Goal: Navigation & Orientation: Find specific page/section

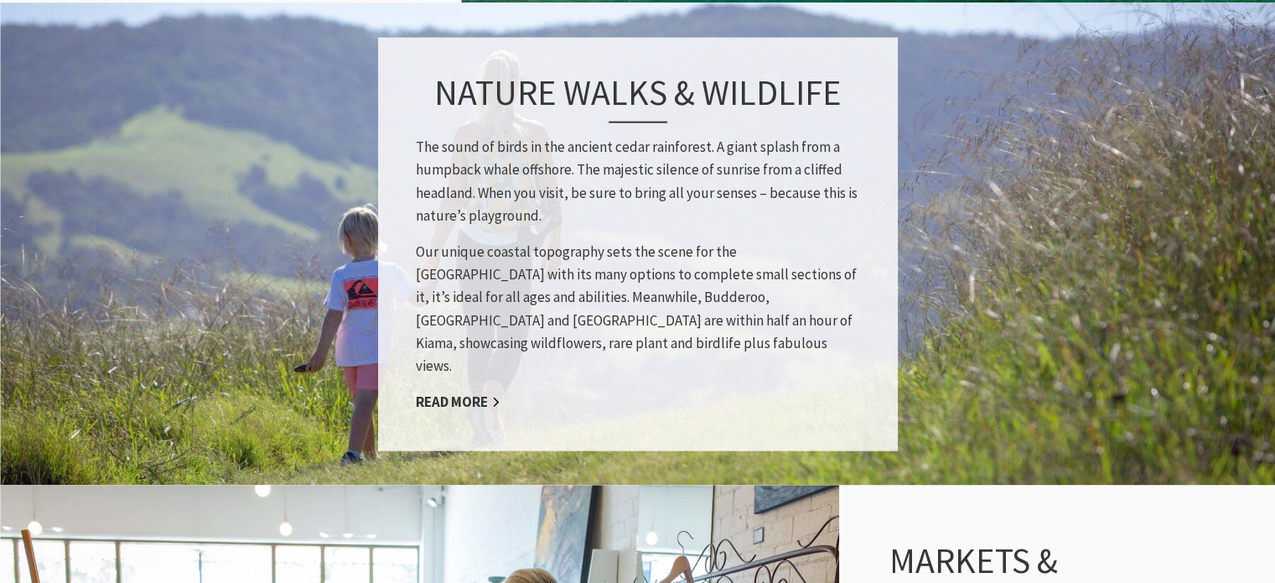
scroll to position [2265, 0]
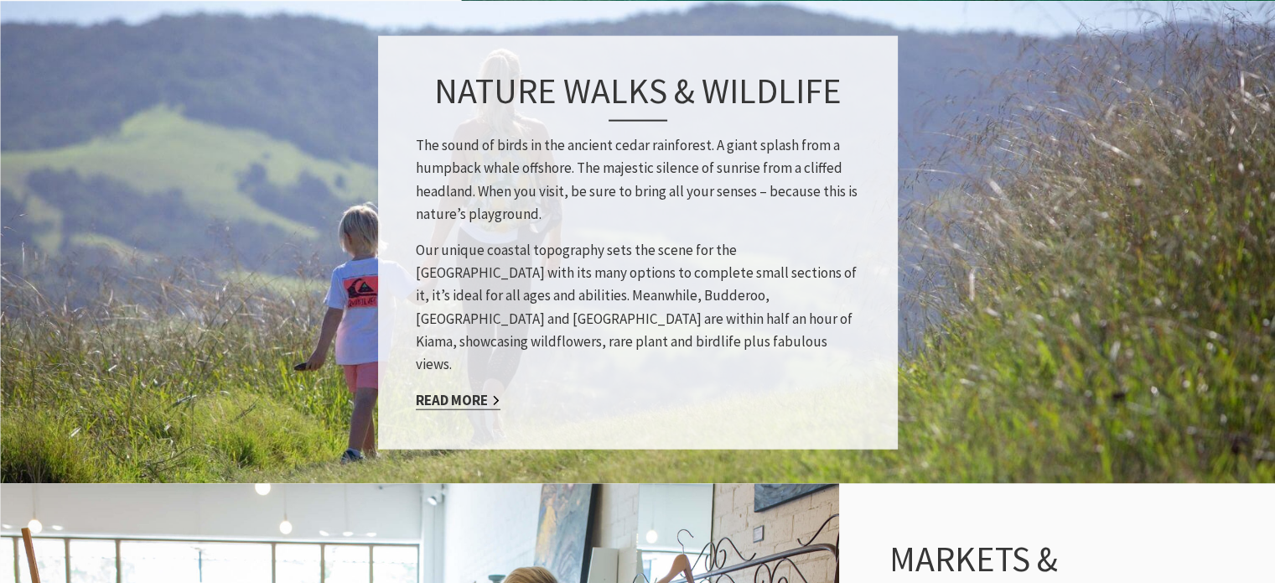
click at [466, 390] on link "Read More" at bounding box center [458, 399] width 85 height 19
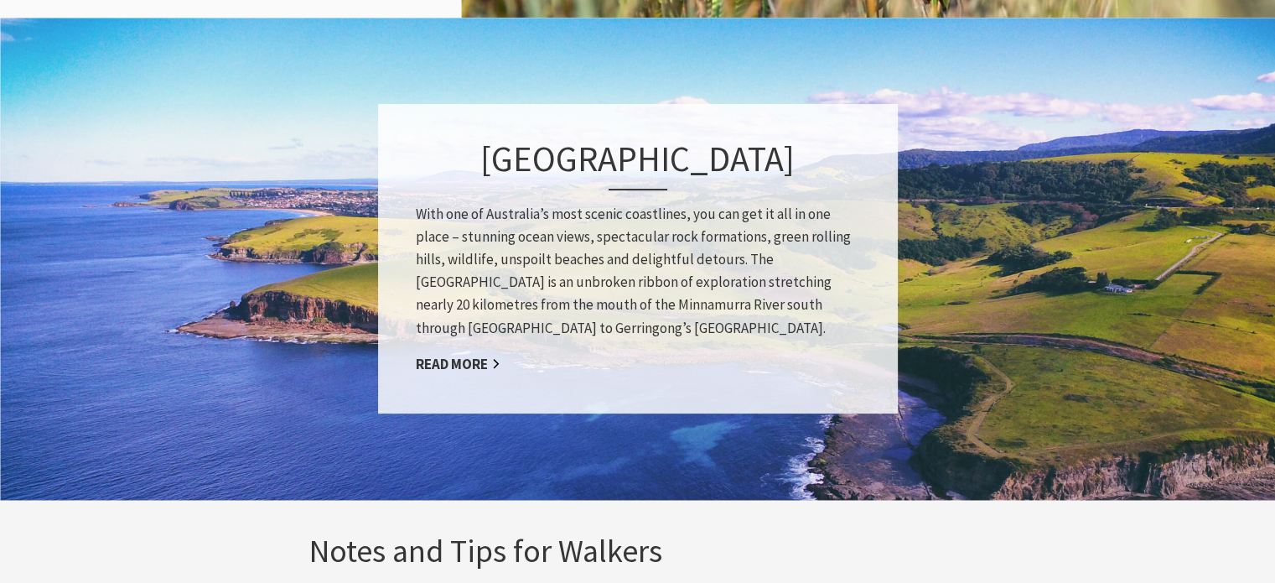
scroll to position [2406, 0]
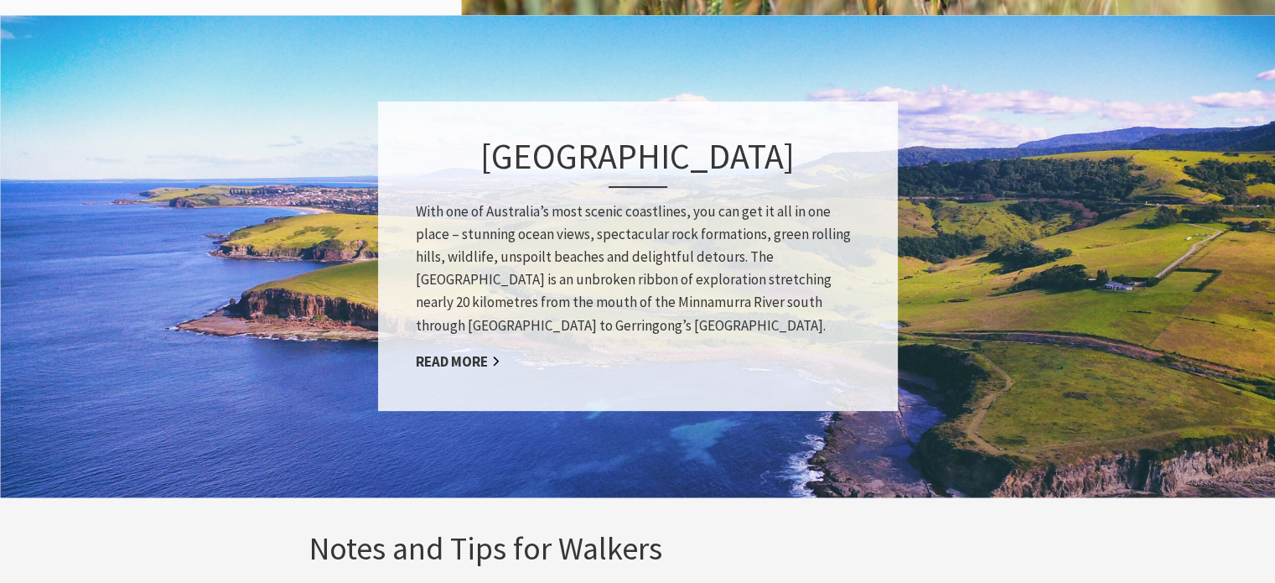
click at [466, 385] on div "[GEOGRAPHIC_DATA] With one of Australia’s most scenic coastlines, you can get i…" at bounding box center [638, 255] width 520 height 309
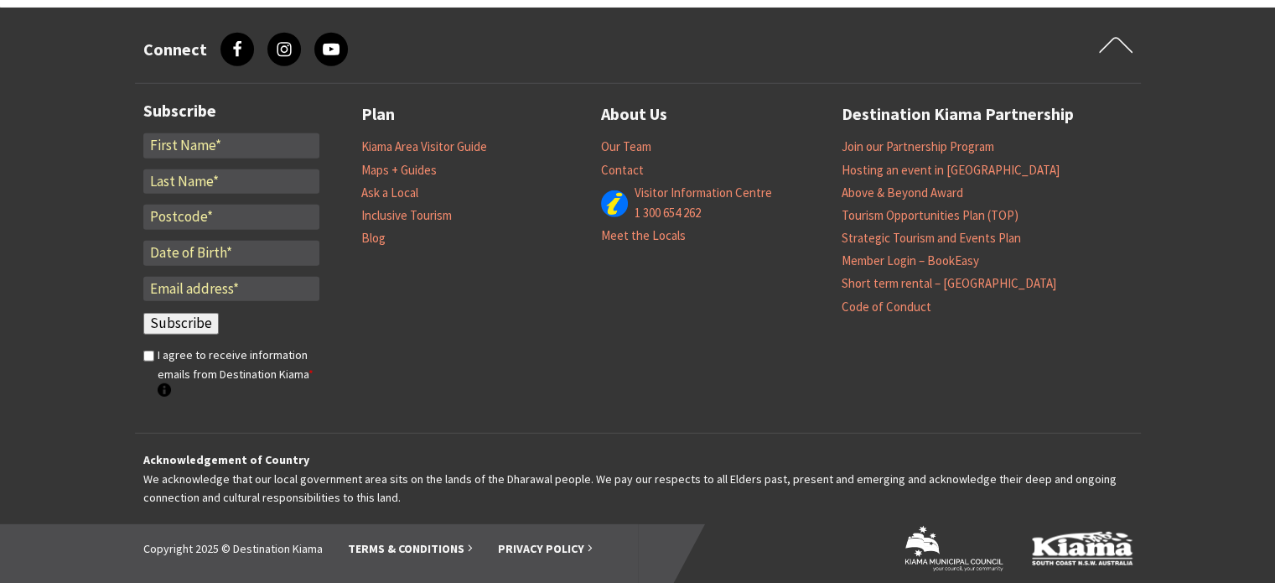
scroll to position [4794, 0]
